Goal: Information Seeking & Learning: Learn about a topic

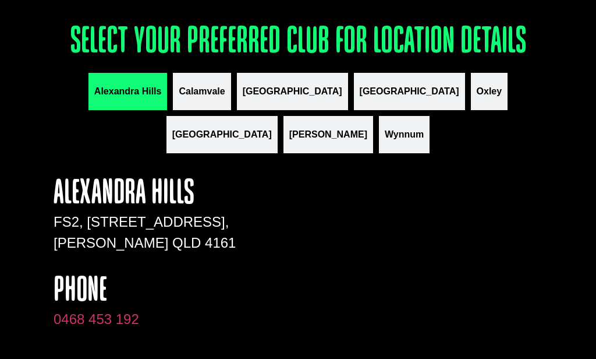
scroll to position [1373, 0]
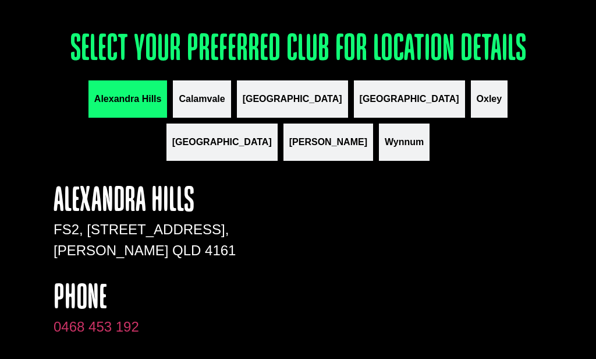
click at [179, 106] on span "Calamvale" at bounding box center [202, 99] width 46 height 14
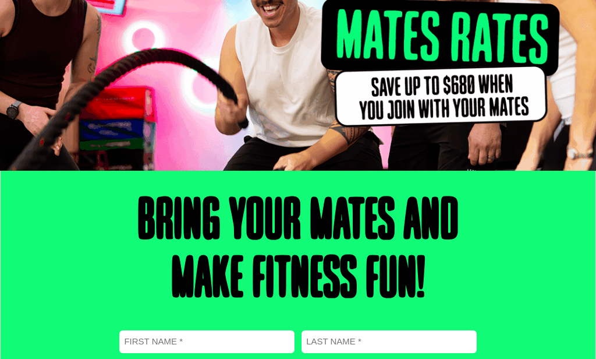
scroll to position [0, 0]
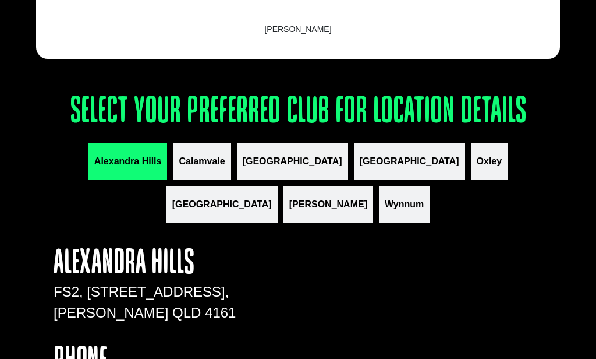
scroll to position [1312, 0]
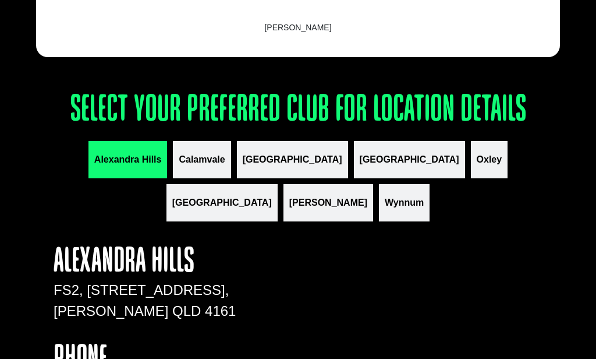
click at [179, 166] on span "Calamvale" at bounding box center [202, 160] width 46 height 14
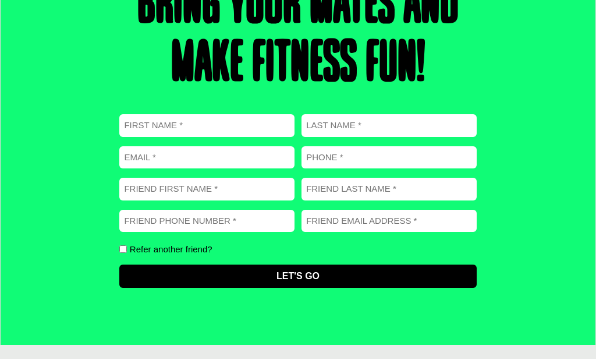
scroll to position [300, 0]
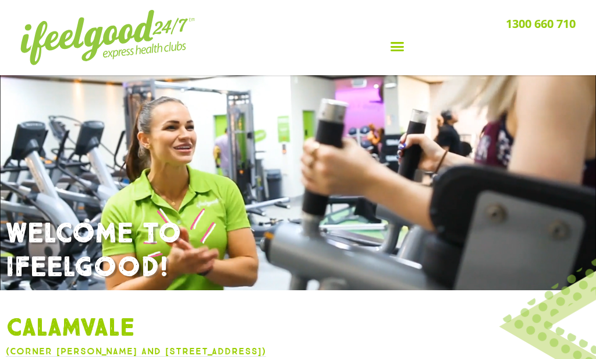
click at [387, 43] on div "Menu Toggle" at bounding box center [397, 47] width 357 height 22
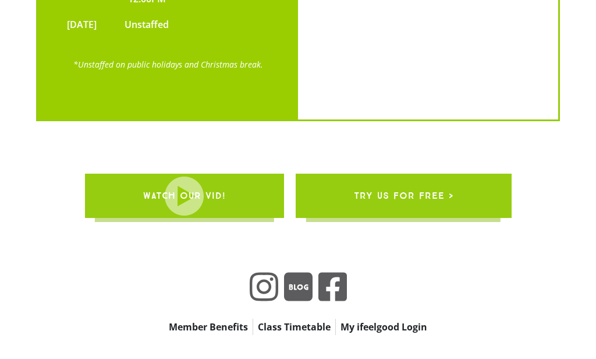
scroll to position [3882, 0]
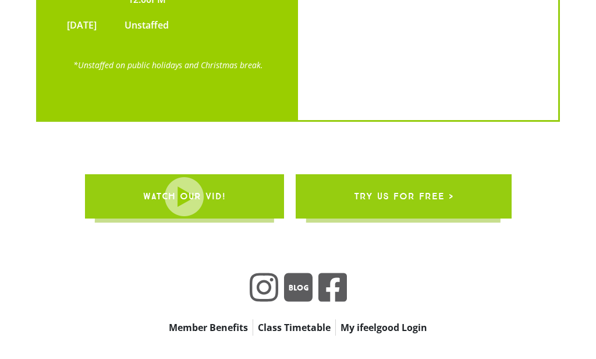
click at [392, 319] on link "My ifeelgood Login" at bounding box center [384, 327] width 96 height 16
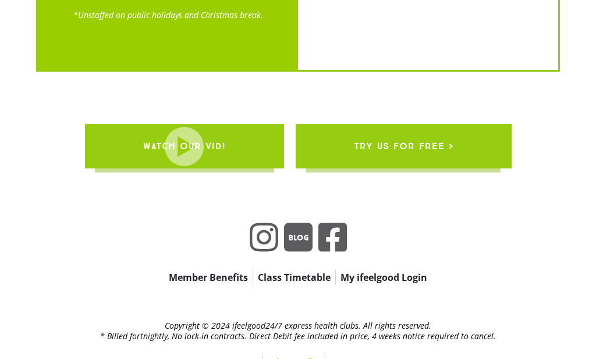
scroll to position [3933, 0]
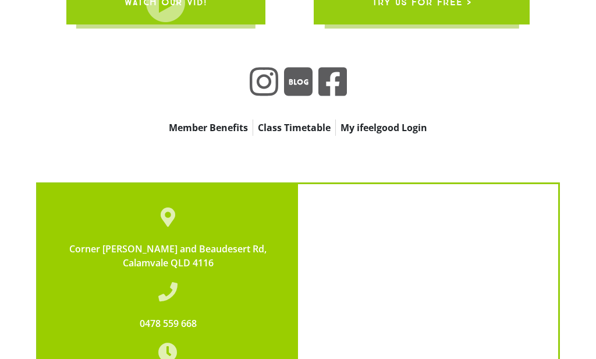
scroll to position [3289, 0]
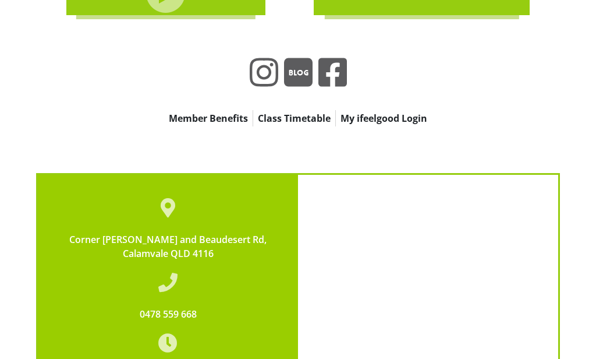
click at [292, 110] on link "Class Timetable" at bounding box center [294, 118] width 82 height 16
